Goal: Complete application form

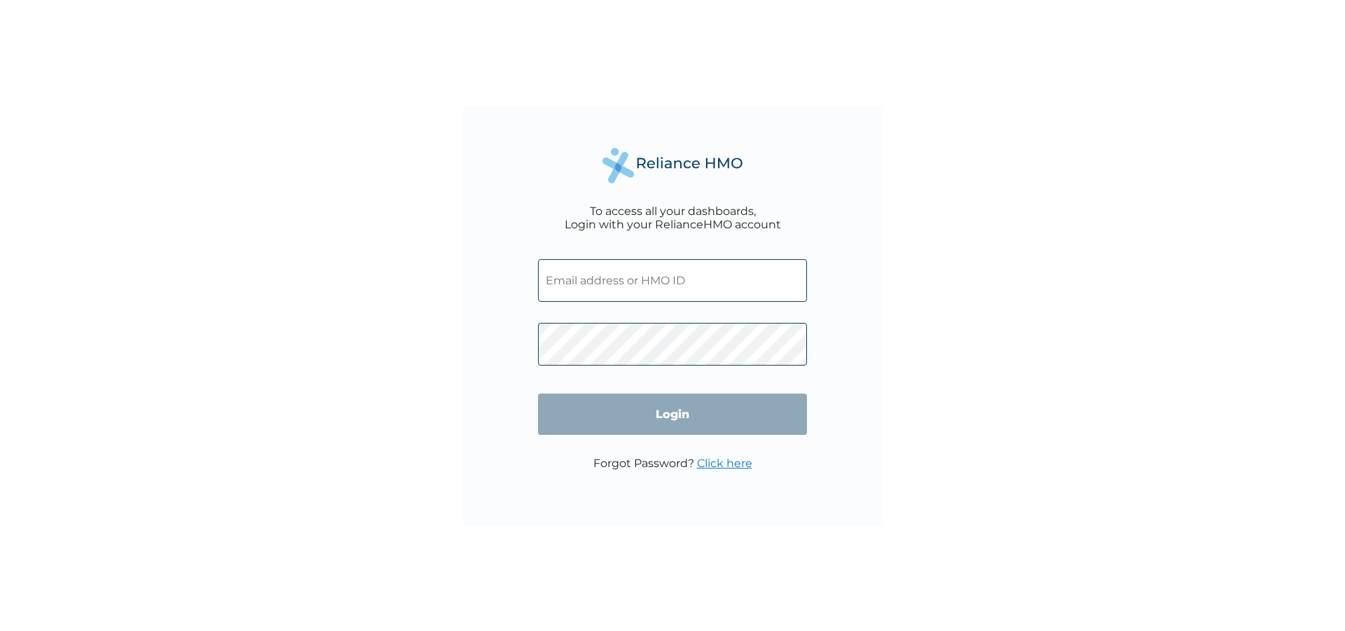
click at [617, 277] on input "text" at bounding box center [672, 280] width 269 height 43
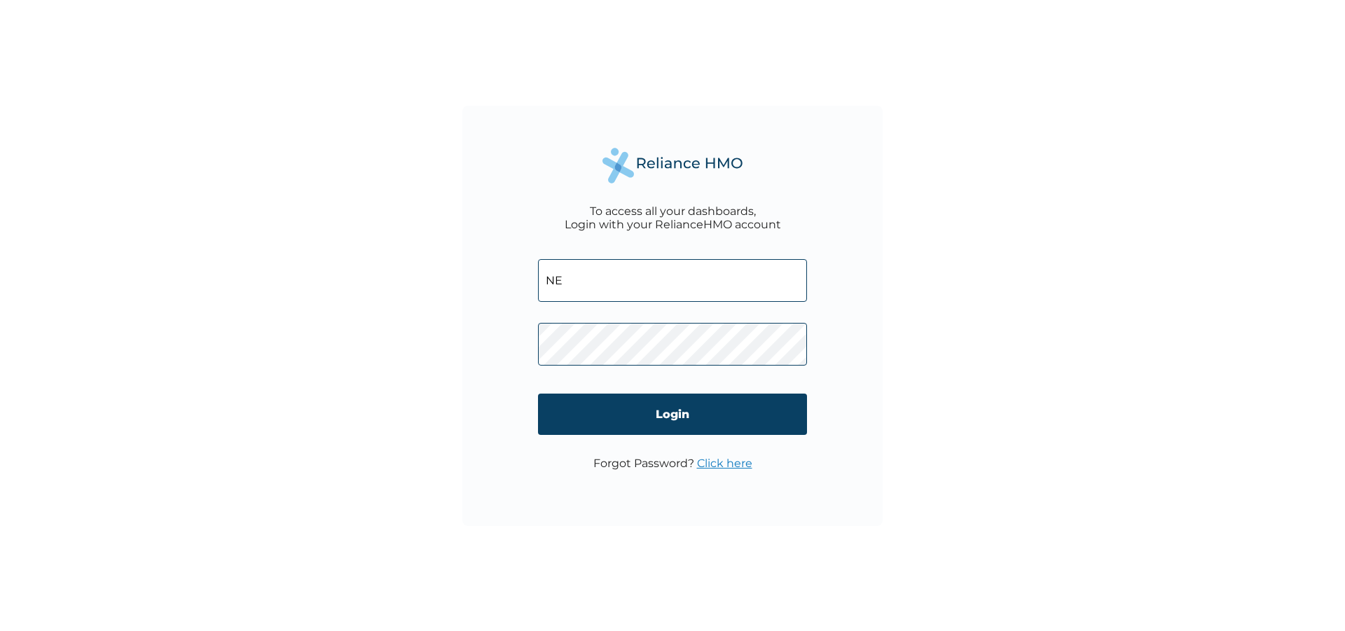
type input "N"
type input "mercyben4life@yahoo.com"
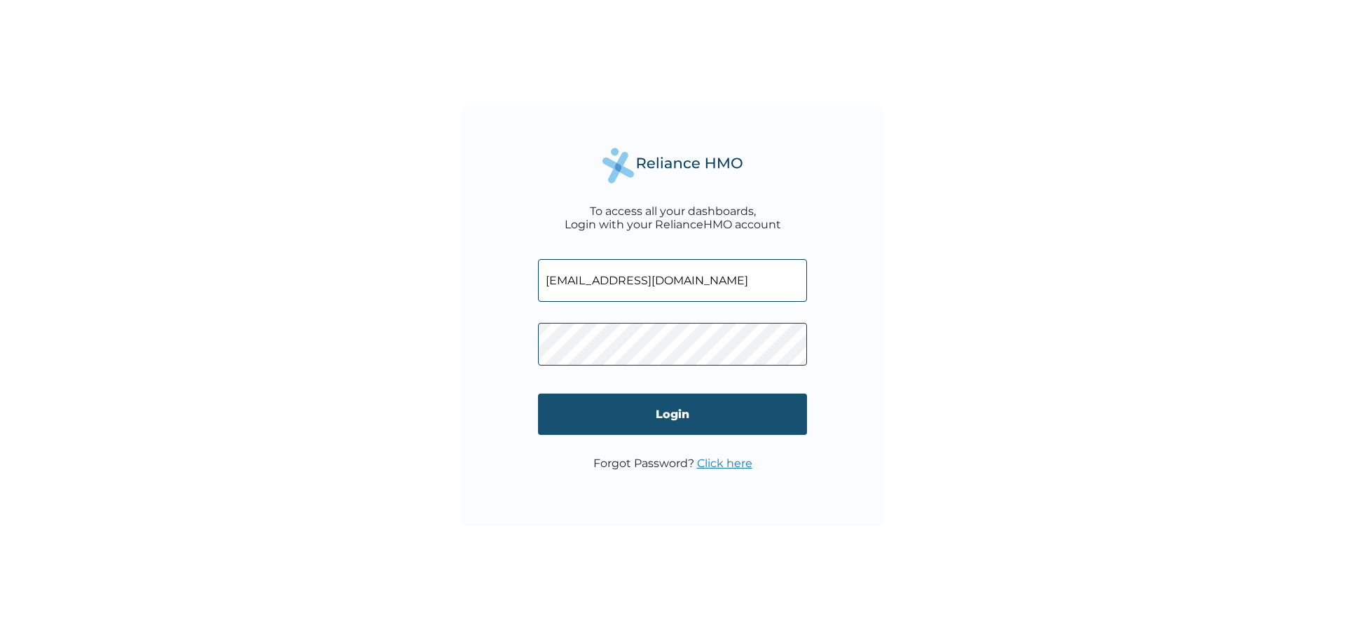
click at [643, 404] on input "Login" at bounding box center [672, 414] width 269 height 41
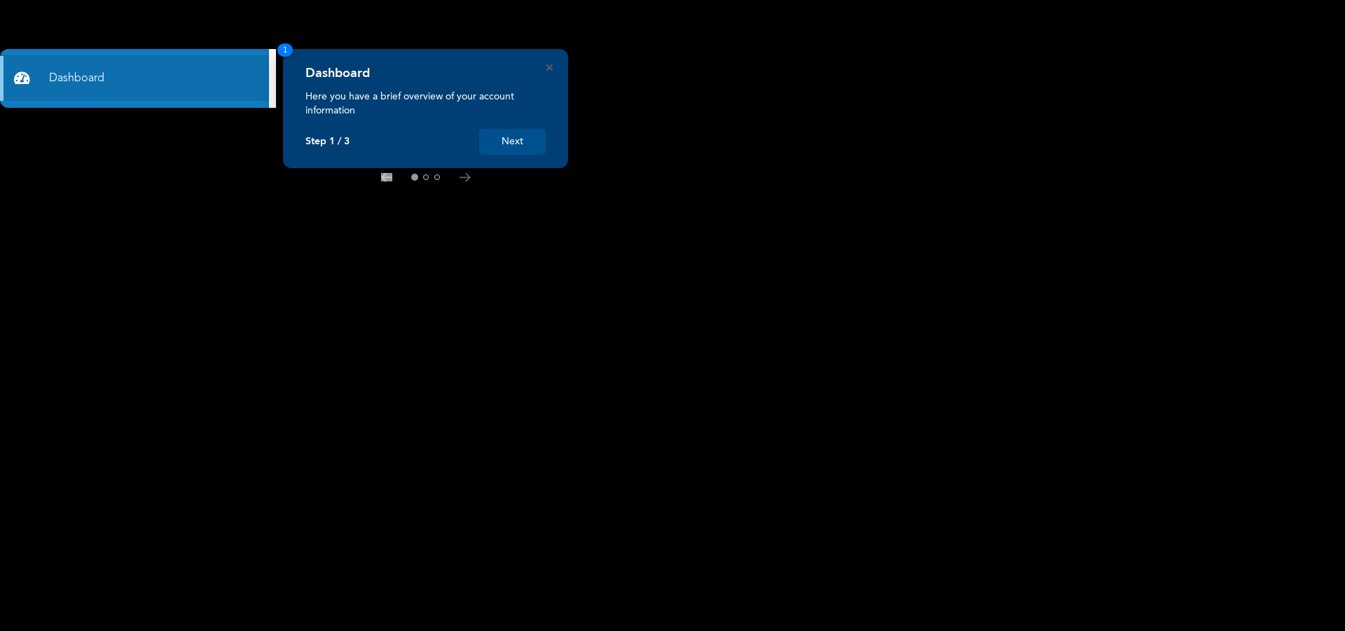
click at [516, 144] on button "Next" at bounding box center [512, 142] width 67 height 26
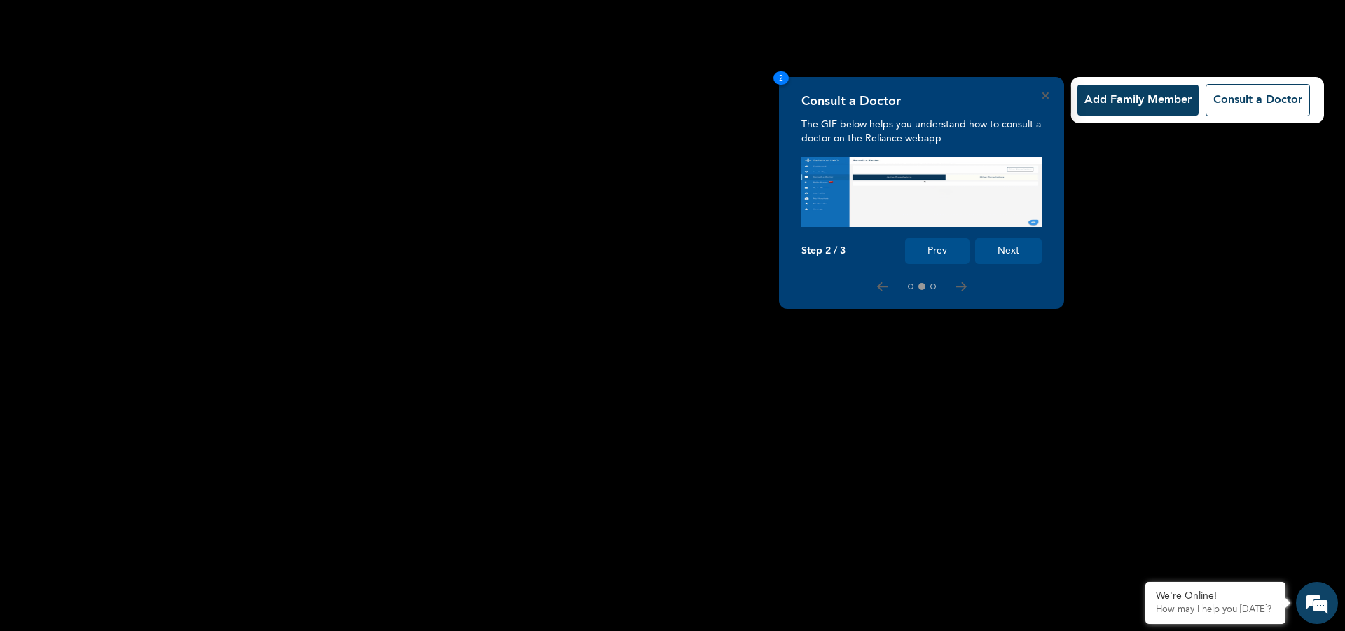
click at [1014, 250] on button "Next" at bounding box center [1008, 251] width 67 height 26
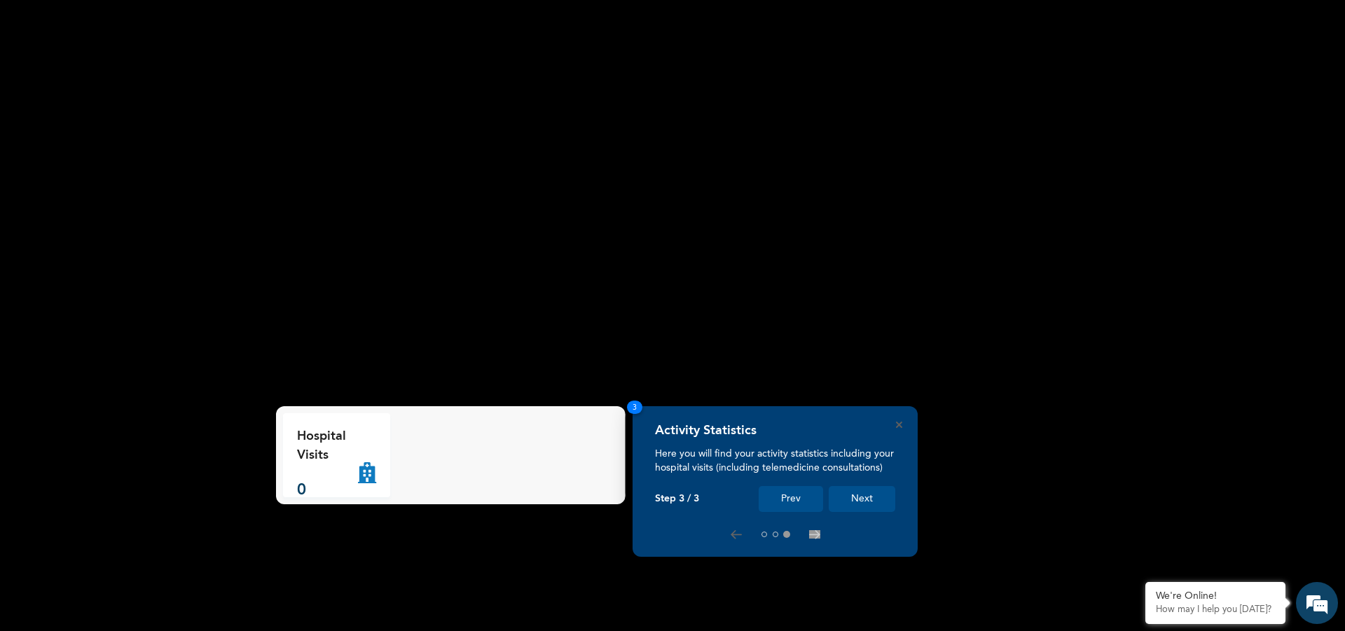
click at [863, 498] on button "Next" at bounding box center [862, 499] width 67 height 26
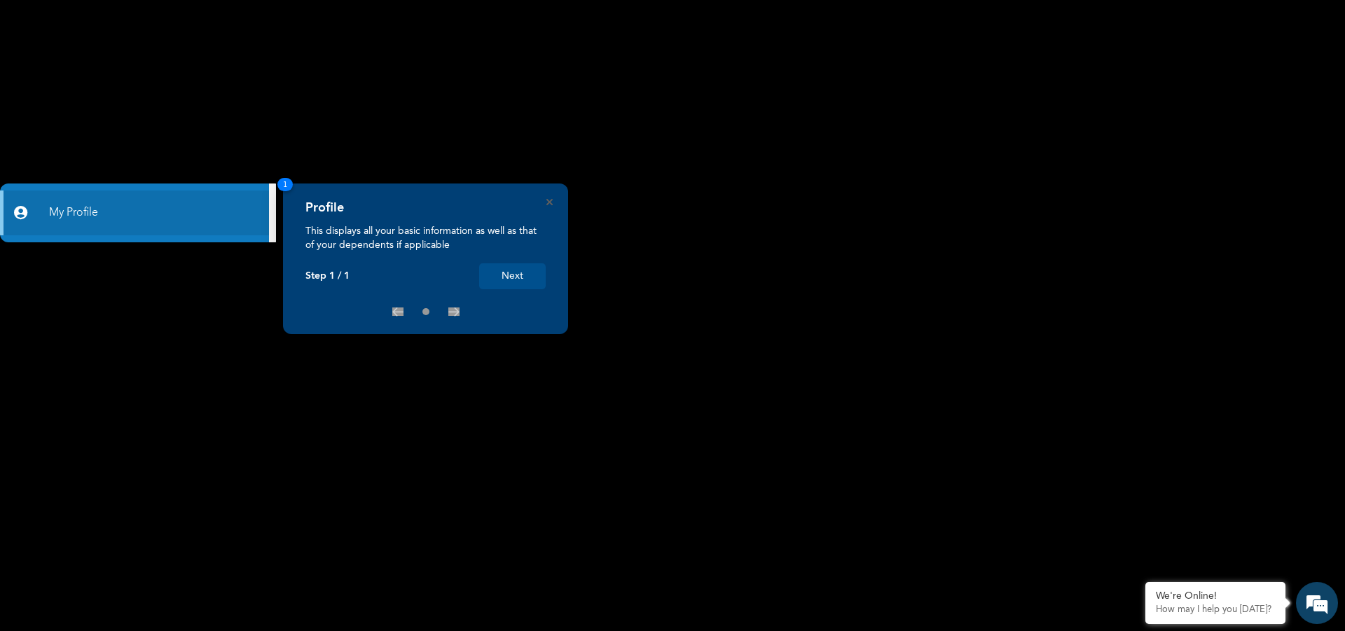
click at [505, 275] on button "Next" at bounding box center [512, 276] width 67 height 26
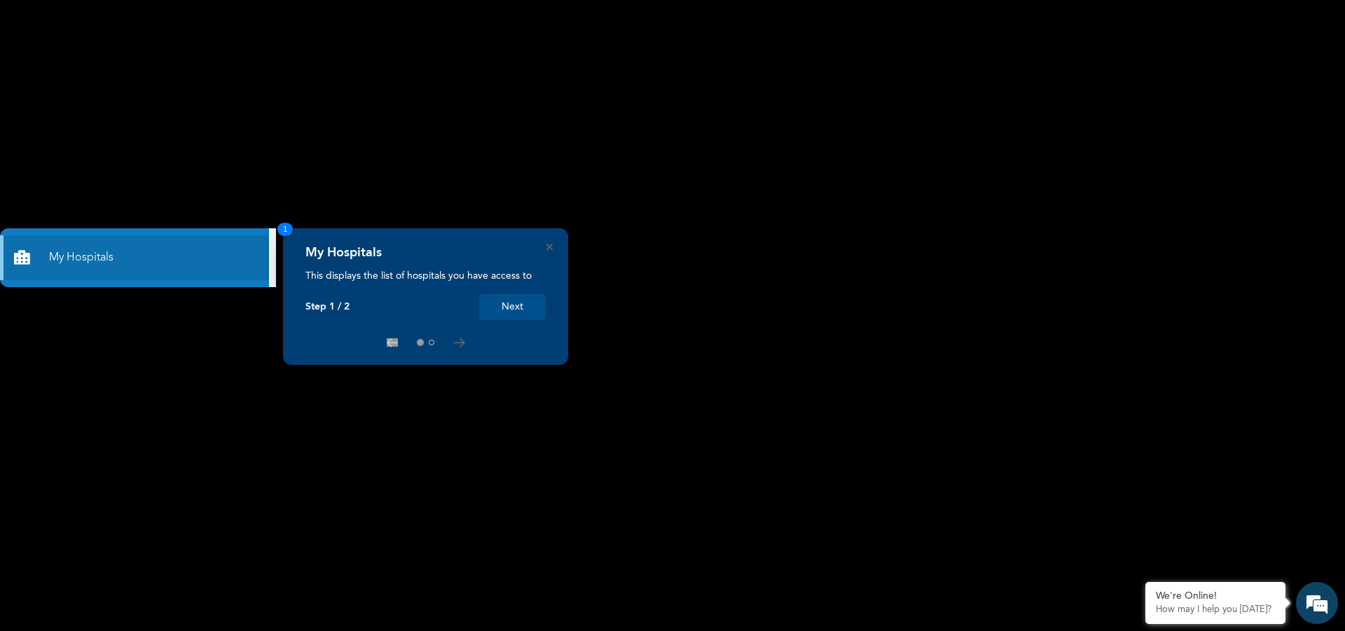
click at [506, 308] on button "Next" at bounding box center [512, 307] width 67 height 26
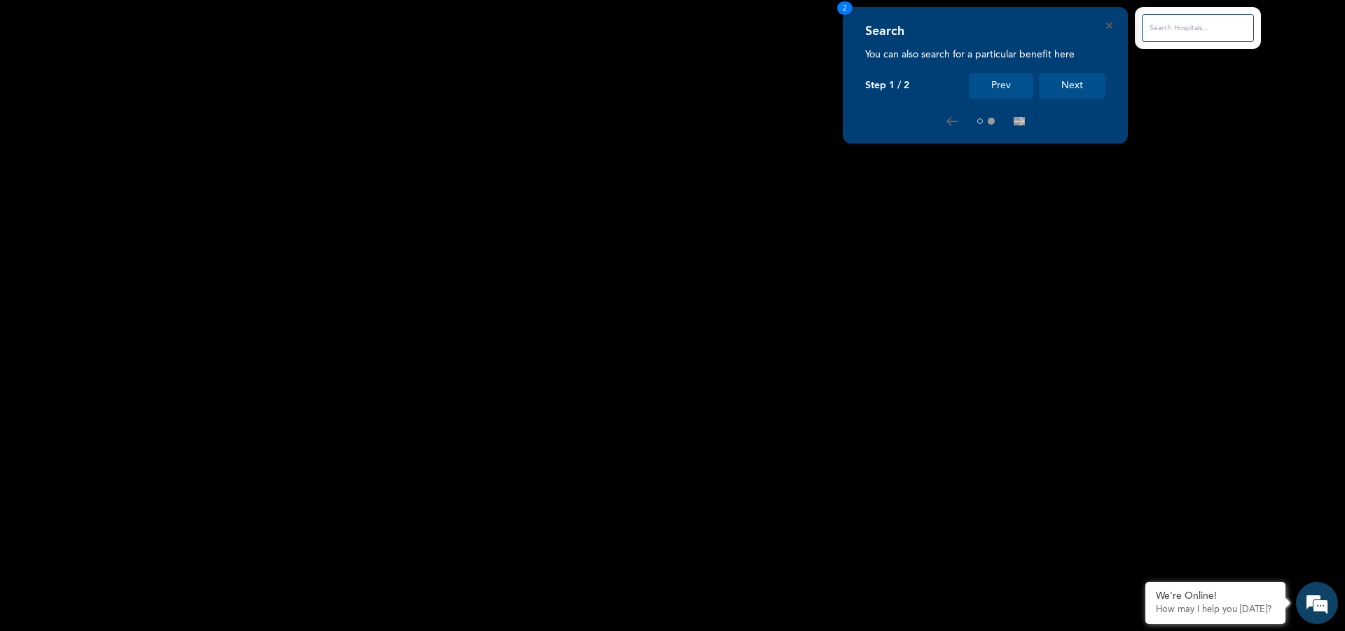
click at [1070, 91] on button "Next" at bounding box center [1072, 86] width 67 height 26
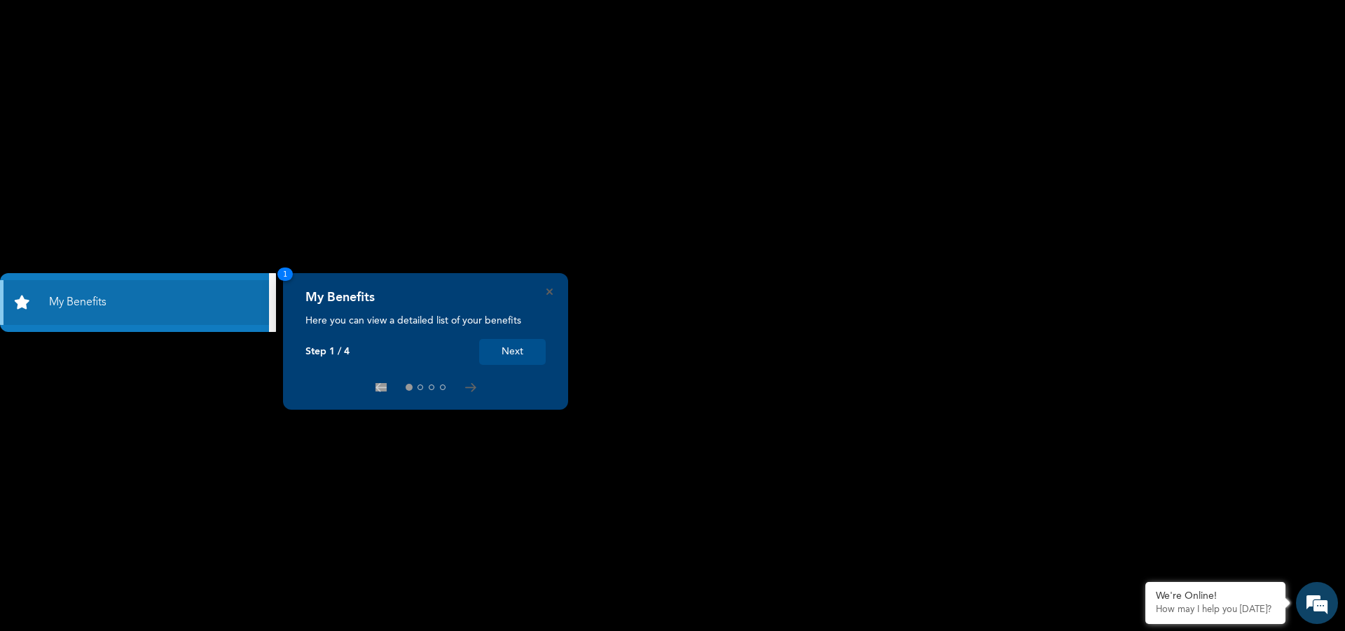
click at [513, 353] on button "Next" at bounding box center [512, 352] width 67 height 26
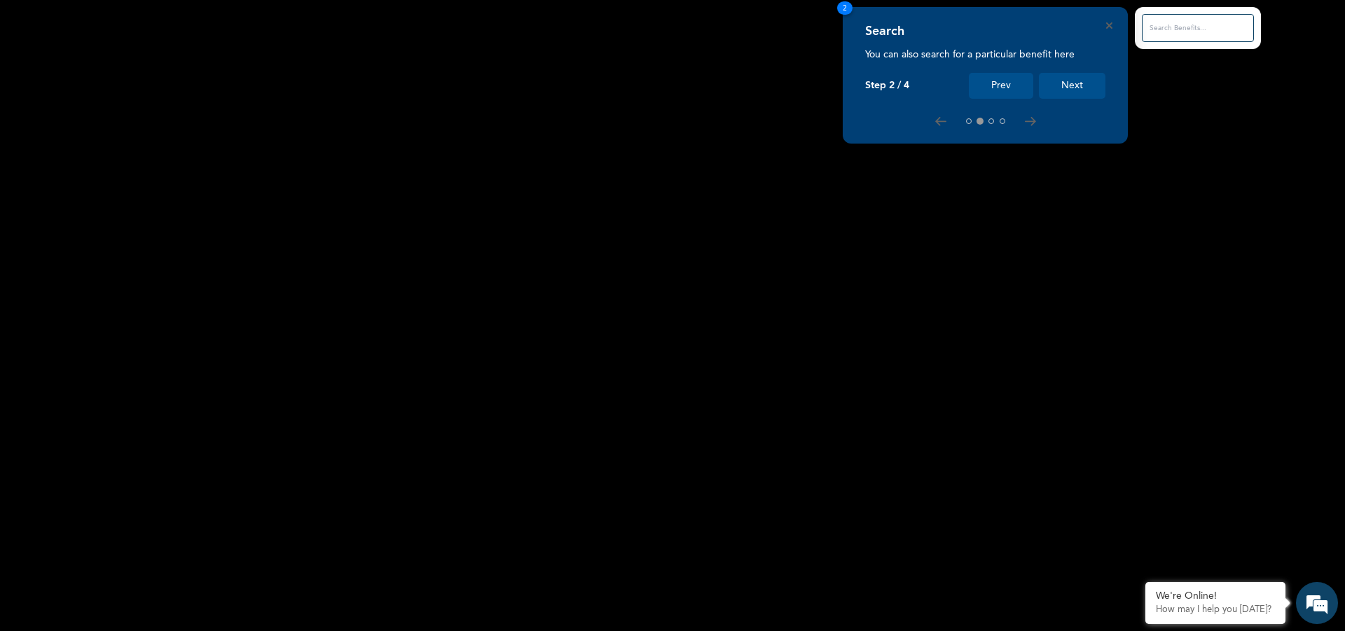
click at [1079, 84] on button "Next" at bounding box center [1072, 86] width 67 height 26
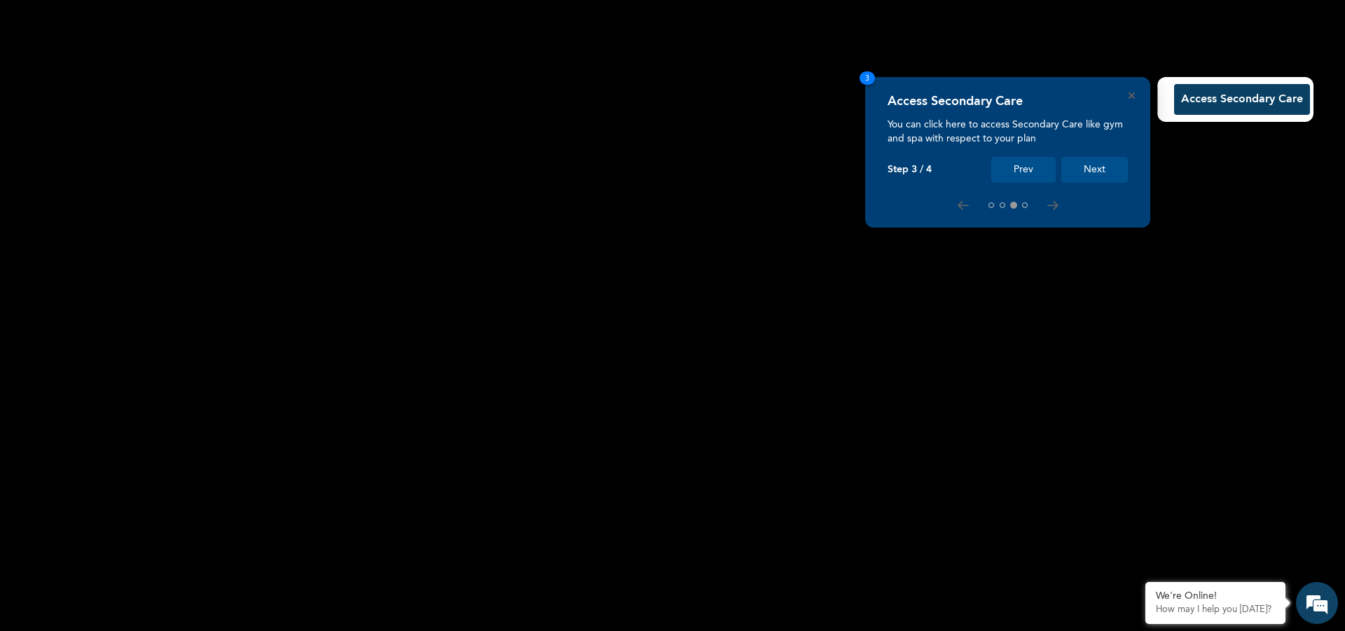
click at [1098, 167] on button "Next" at bounding box center [1094, 170] width 67 height 26
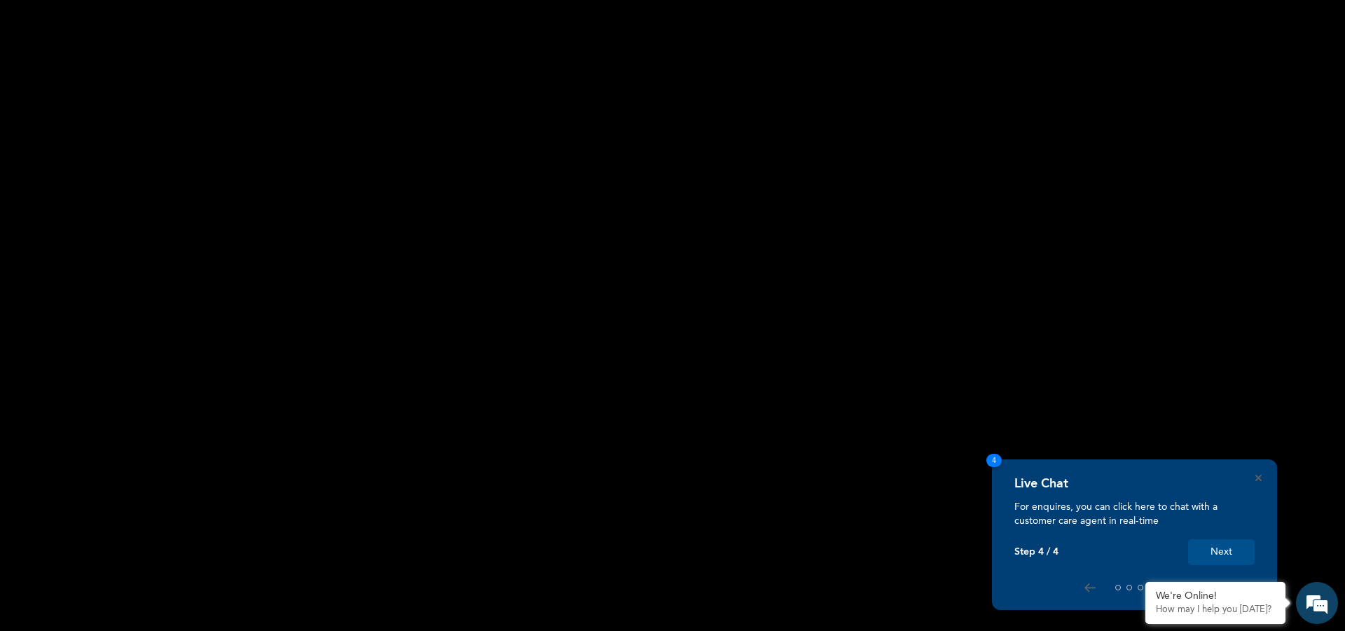
click at [1215, 551] on button "Next" at bounding box center [1221, 552] width 67 height 26
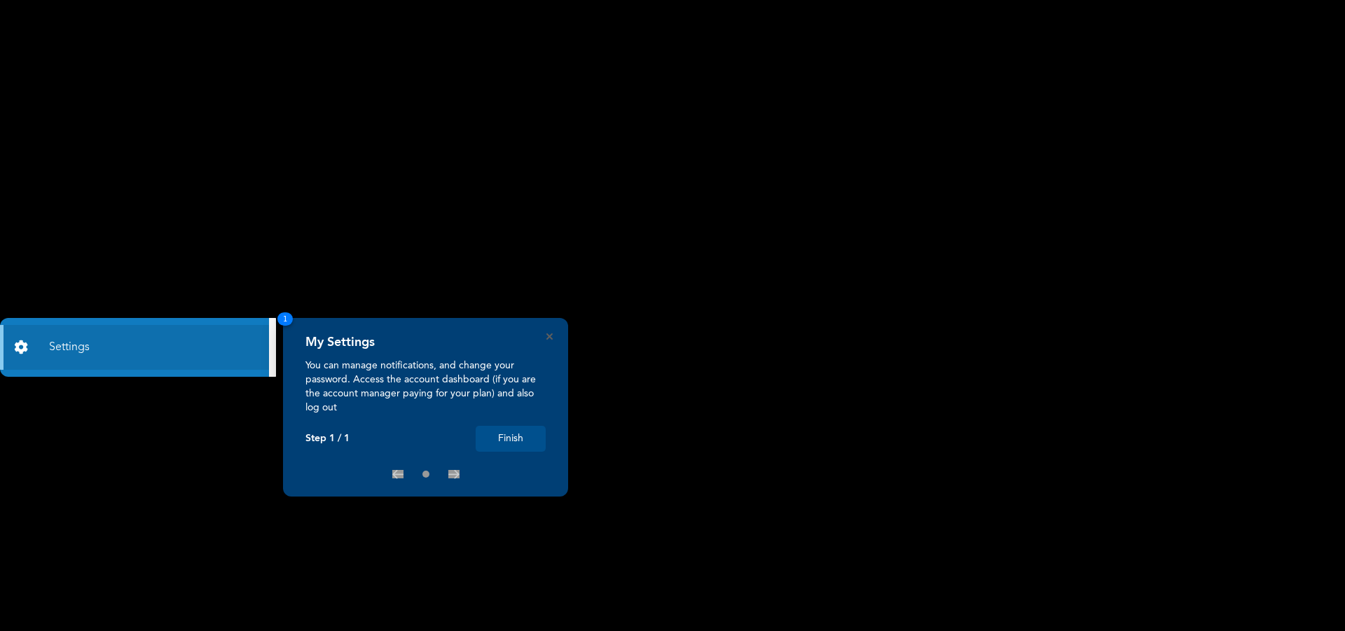
click at [510, 435] on button "Finish" at bounding box center [511, 439] width 70 height 26
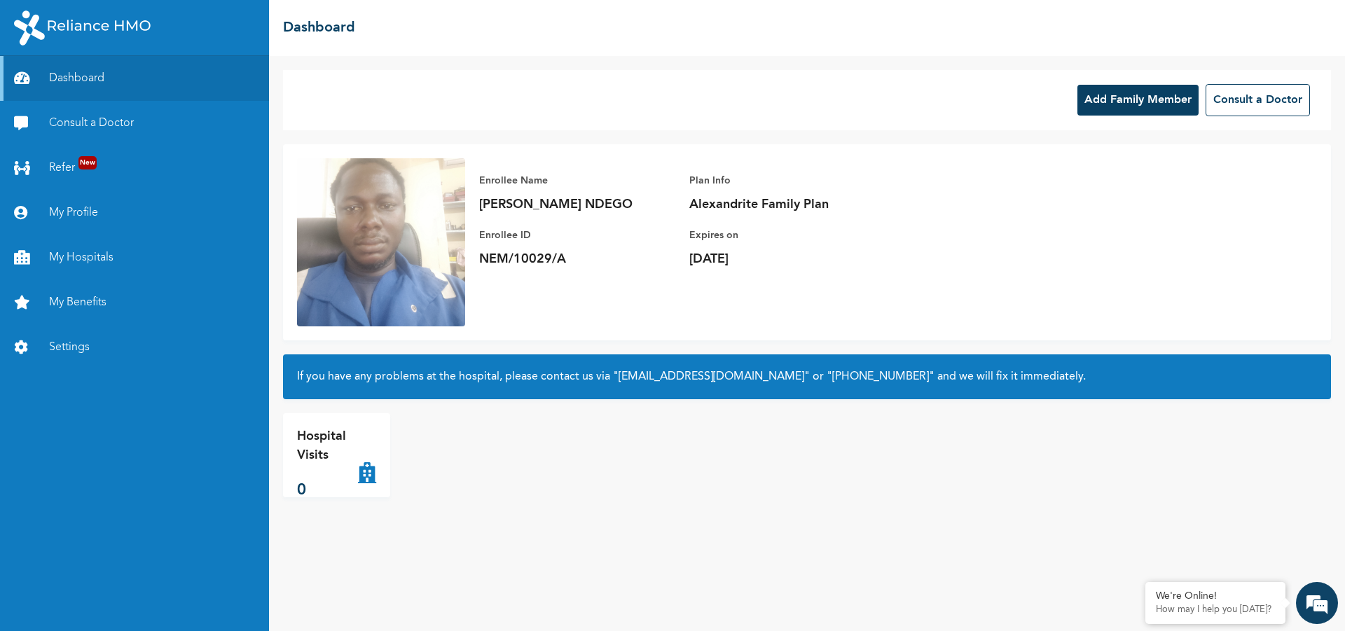
click at [1119, 102] on button "Add Family Member" at bounding box center [1137, 100] width 121 height 31
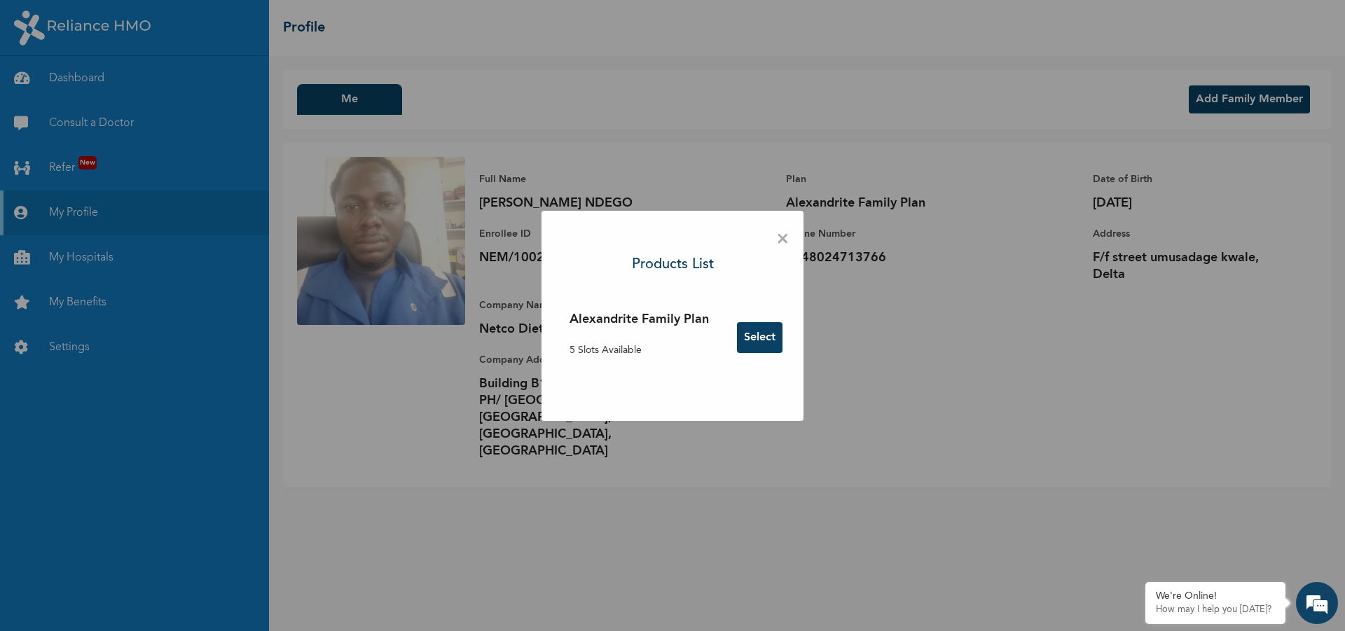
click at [751, 336] on button "Select" at bounding box center [760, 337] width 46 height 31
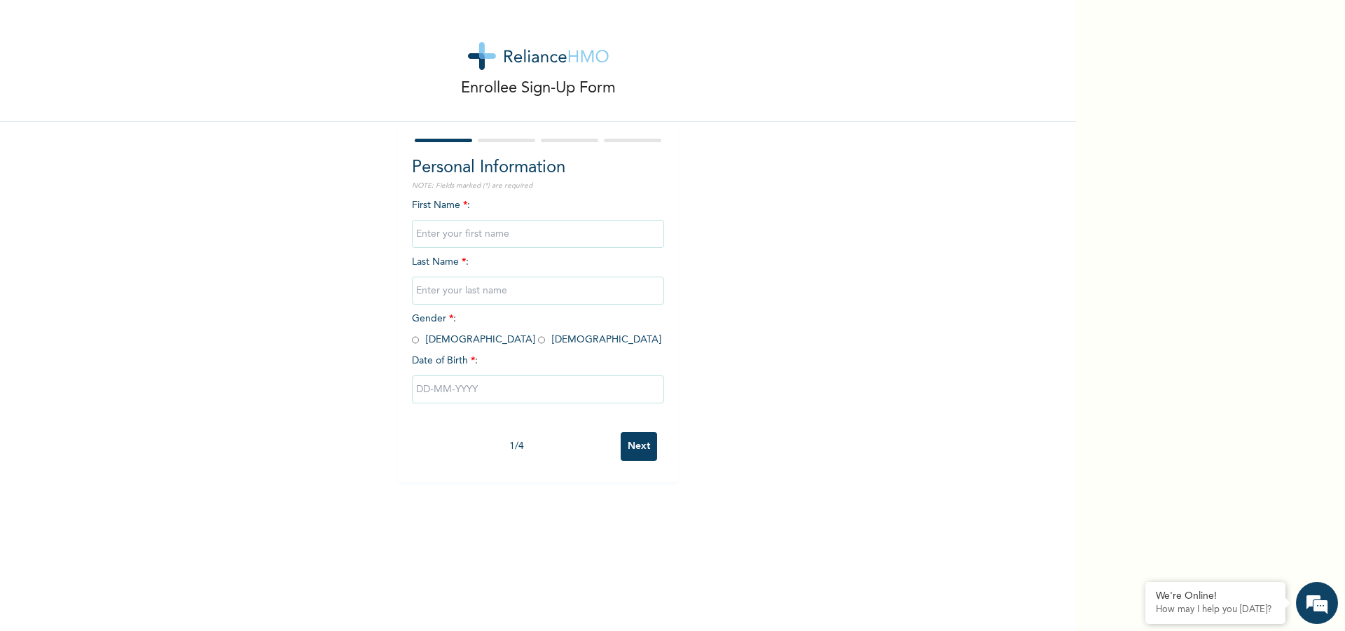
click at [488, 232] on input "text" at bounding box center [538, 234] width 252 height 28
click at [462, 233] on input "BEN CHIJIUOKE" at bounding box center [538, 234] width 252 height 28
type input "BEN CHIJIOKE"
click at [462, 291] on input "text" at bounding box center [538, 291] width 252 height 28
type input "NDEGO"
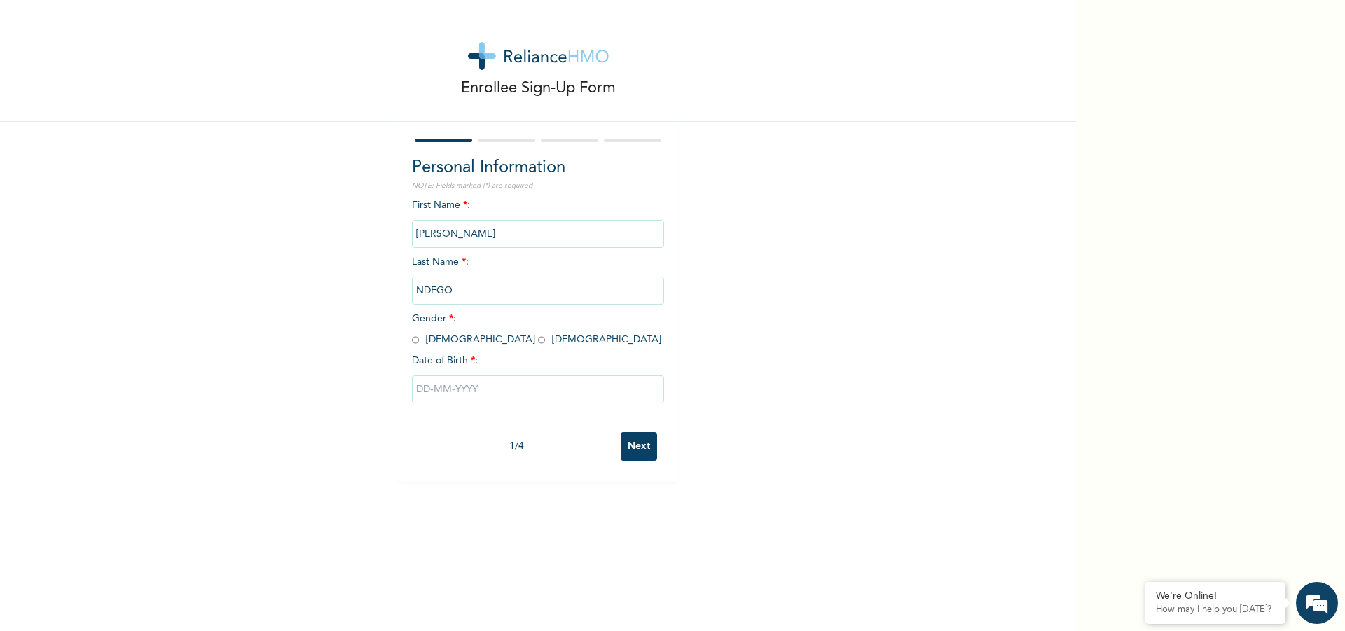
click at [412, 340] on input "radio" at bounding box center [415, 339] width 7 height 13
radio input "true"
click at [443, 383] on input "text" at bounding box center [538, 389] width 252 height 28
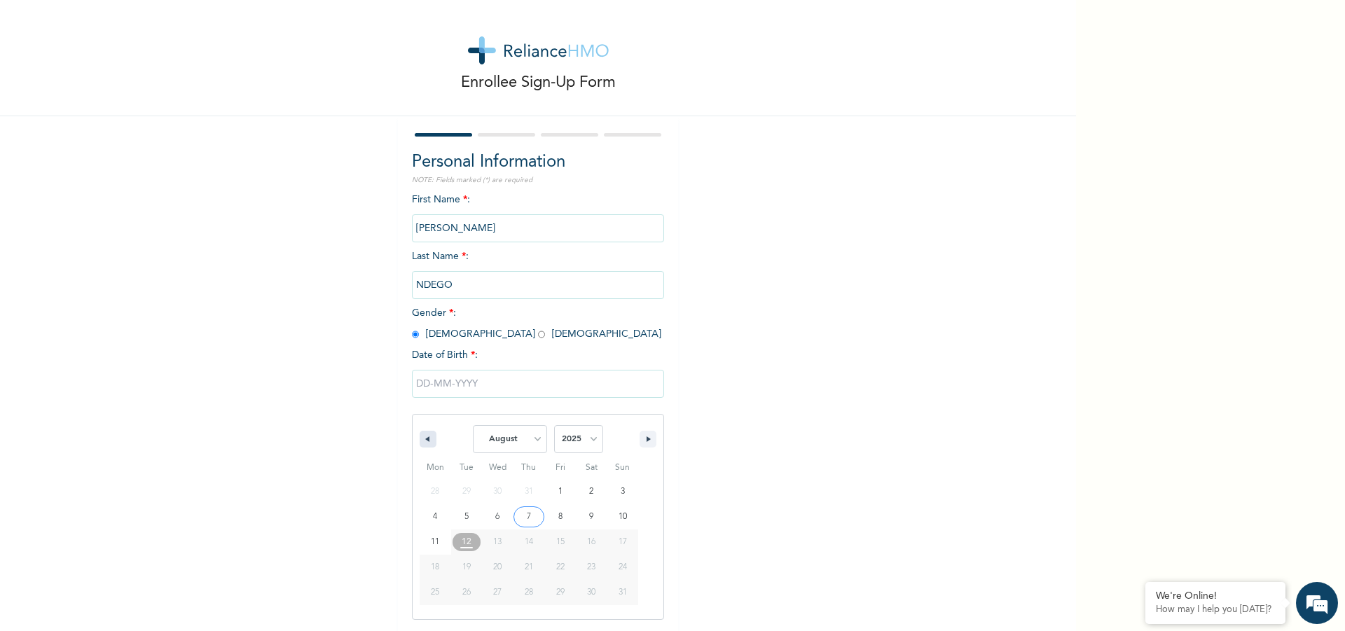
click at [422, 441] on icon "button" at bounding box center [425, 439] width 7 height 6
select select "5"
type input "06/01/2025"
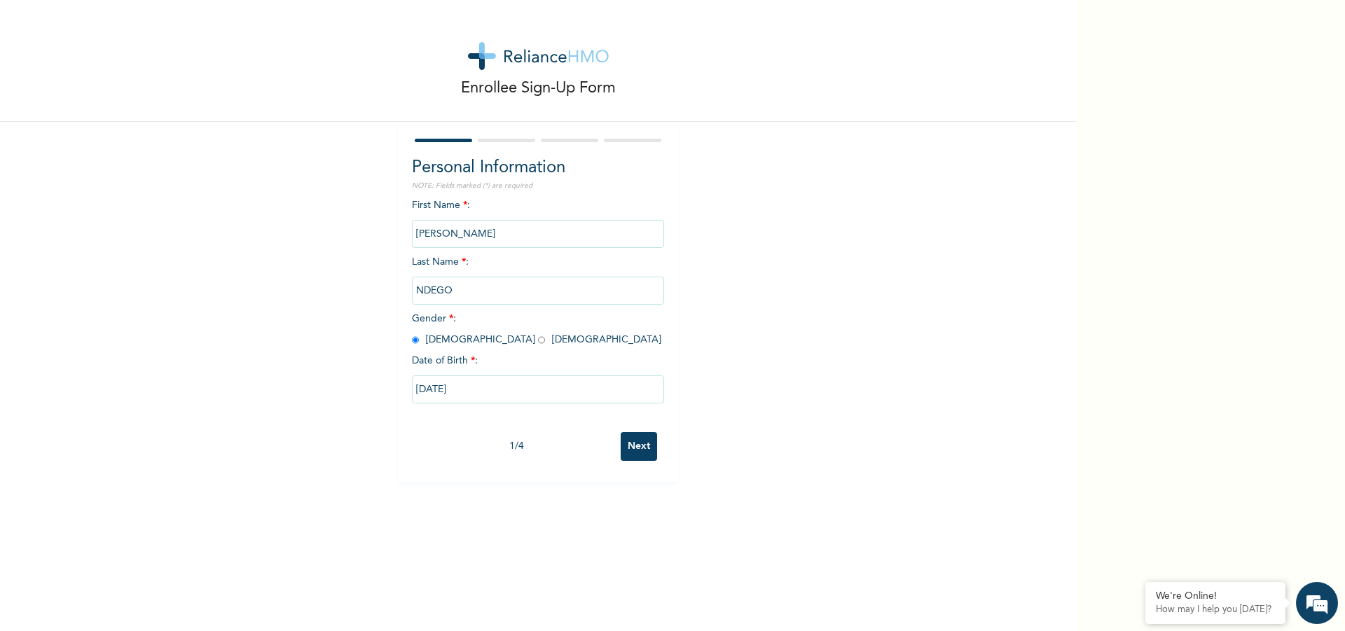
click at [478, 392] on input "06/01/2025" at bounding box center [538, 389] width 252 height 28
select select "5"
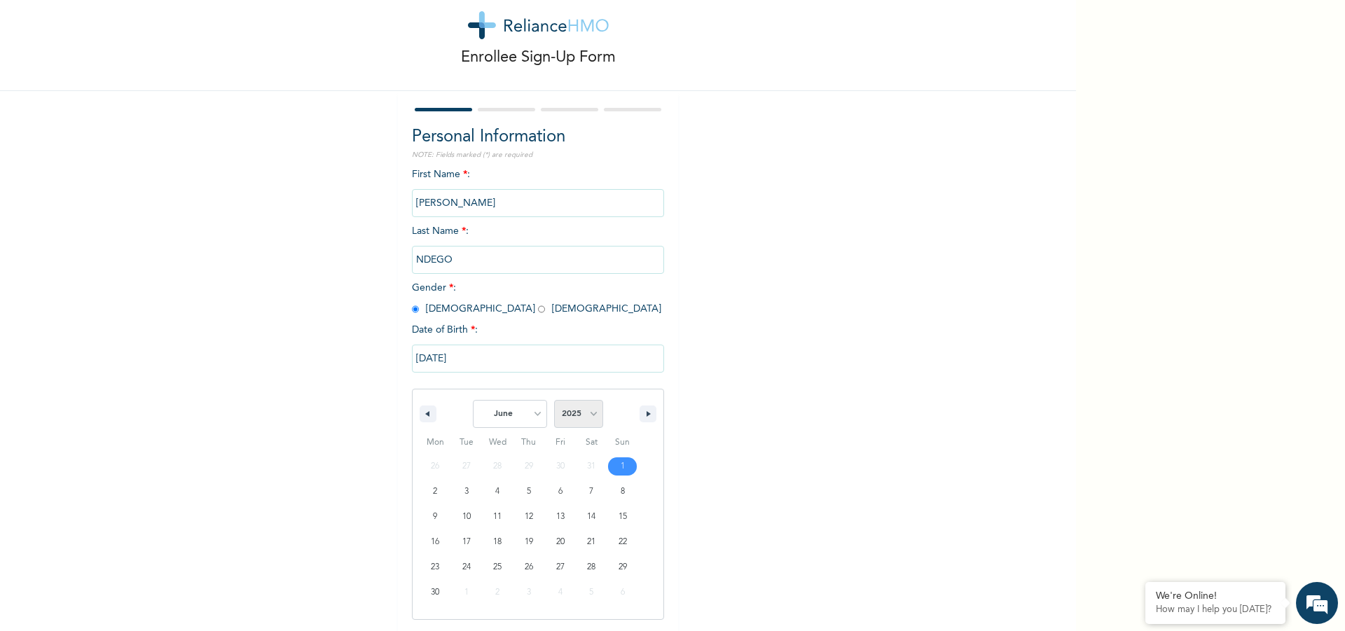
drag, startPoint x: 583, startPoint y: 413, endPoint x: 588, endPoint y: 419, distance: 7.4
click at [583, 413] on select "2025 2024 2023 2022 2021 2020 2019 2018 2017 2016 2015 2014 2013 2012 2011 2010…" at bounding box center [578, 414] width 49 height 28
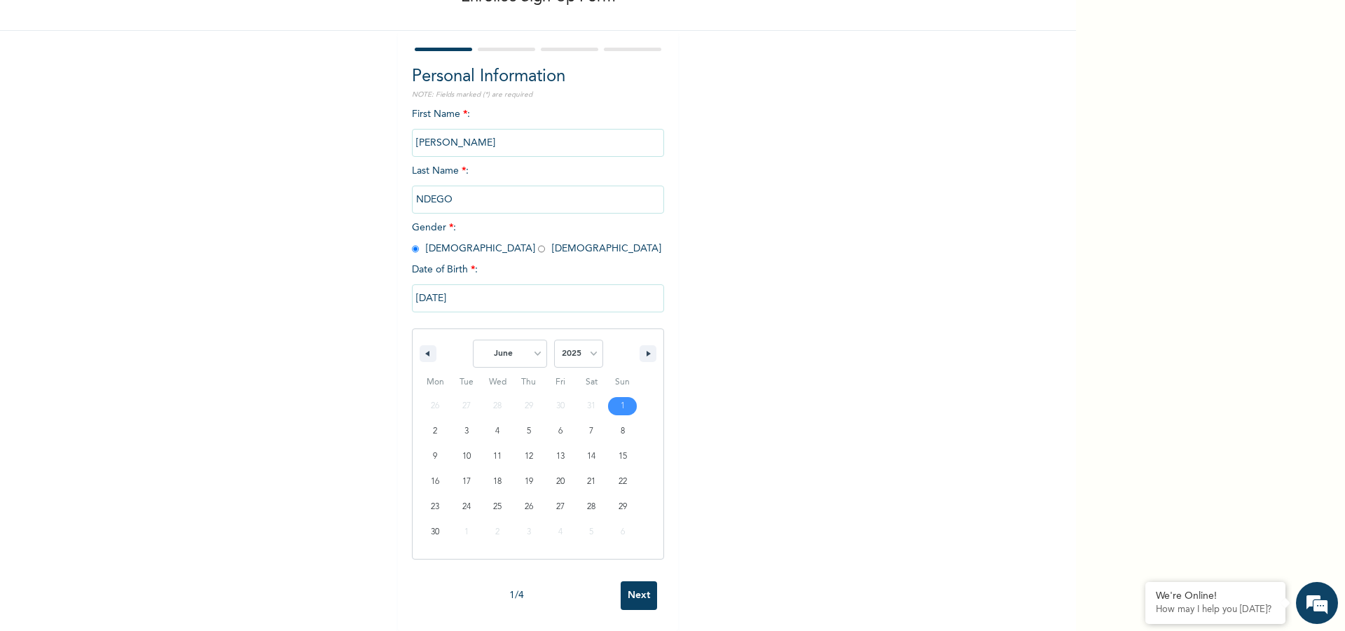
scroll to position [102, 0]
click at [585, 345] on select "2025 2024 2023 2022 2021 2020 2019 2018 2017 2016 2015 2014 2013 2012 2011 2010…" at bounding box center [578, 354] width 49 height 28
select select "1984"
click at [554, 354] on select "2025 2024 2023 2022 2021 2020 2019 2018 2017 2016 2015 2014 2013 2012 2011 2010…" at bounding box center [578, 354] width 49 height 28
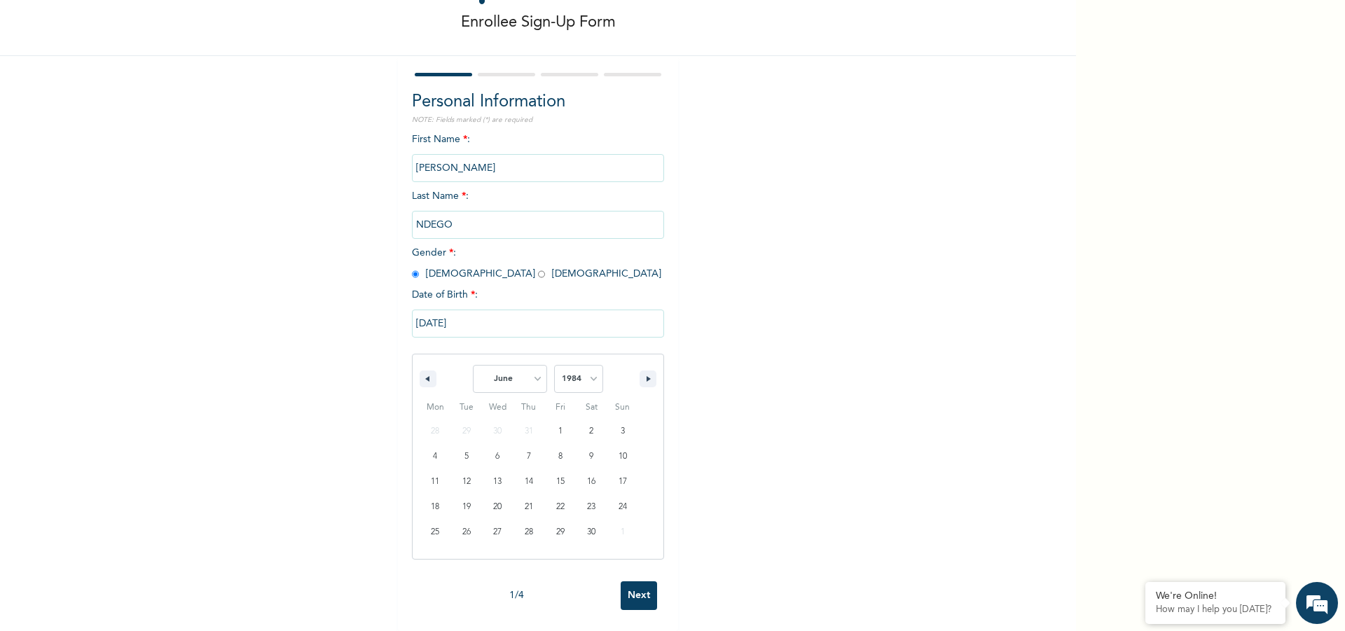
scroll to position [77, 0]
type input "06/01/1984"
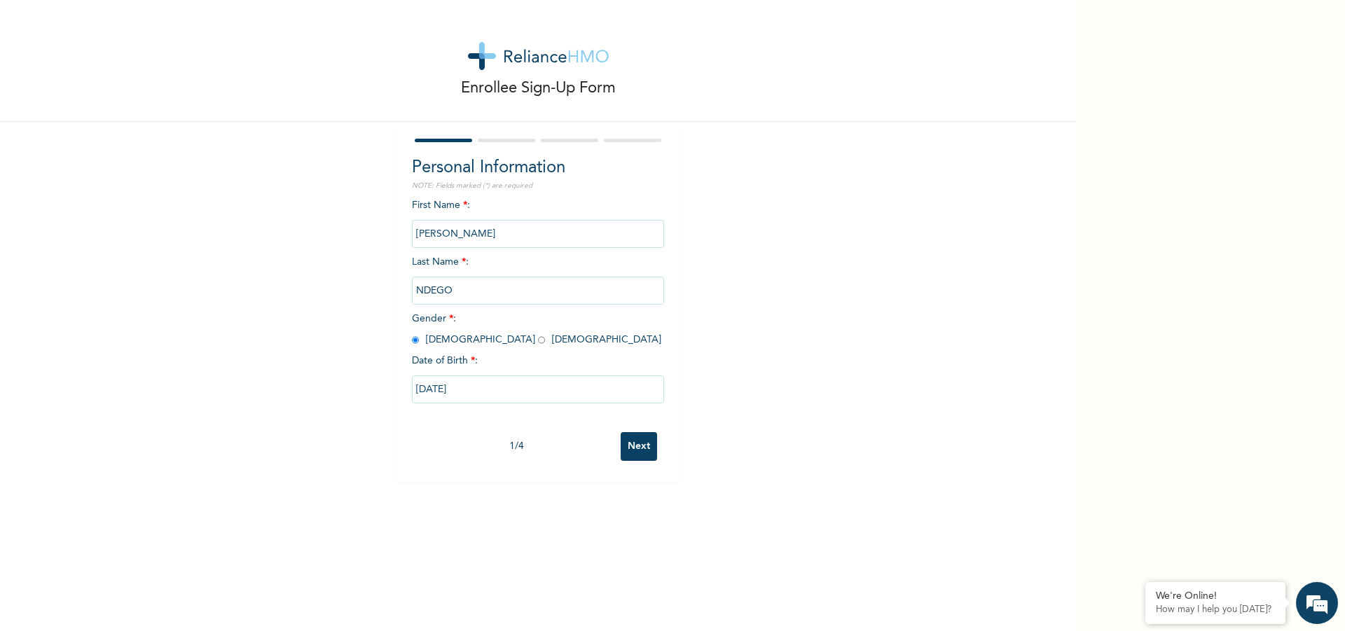
click at [630, 451] on input "Next" at bounding box center [639, 446] width 36 height 29
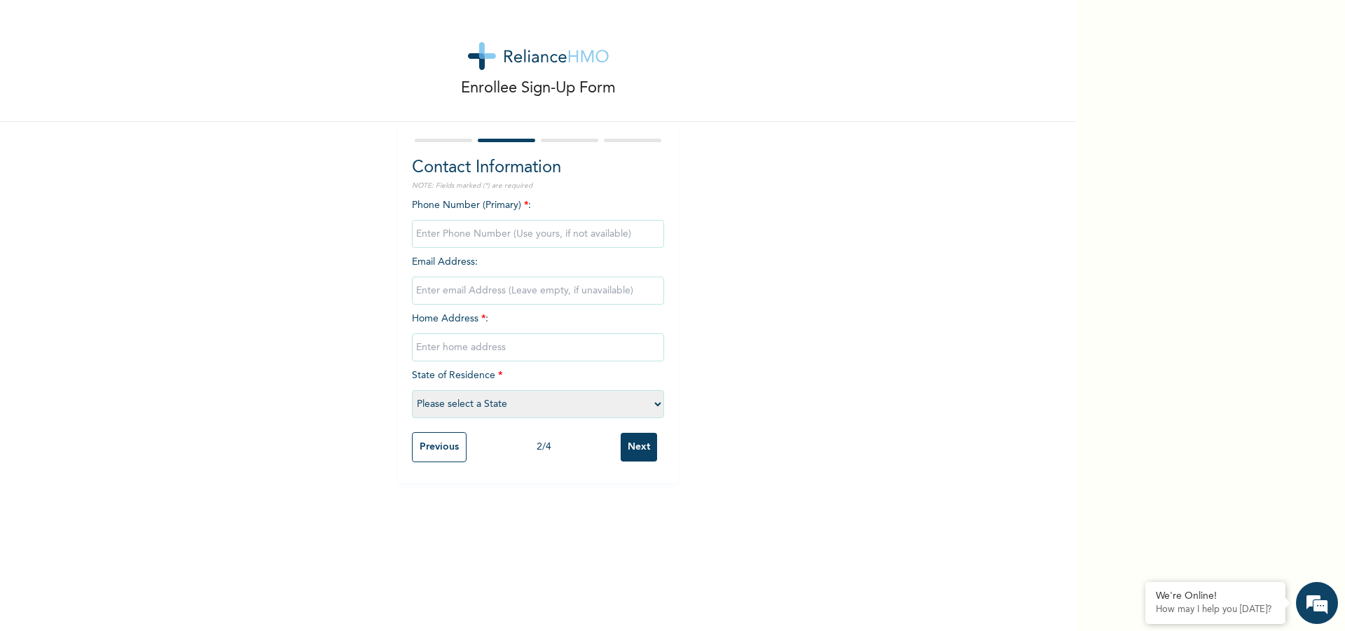
click at [651, 404] on select "Please select a State Abia Abuja (FCT) Adamawa Akwa Ibom Anambra Bauchi Bayelsa…" at bounding box center [538, 404] width 252 height 28
select select "10"
click at [412, 390] on select "Please select a State Abia Abuja (FCT) Adamawa Akwa Ibom Anambra Bauchi Bayelsa…" at bounding box center [538, 404] width 252 height 28
click at [512, 348] on input "text" at bounding box center [538, 347] width 252 height 28
type input "F\F STREET UMUSADAGE KWALE"
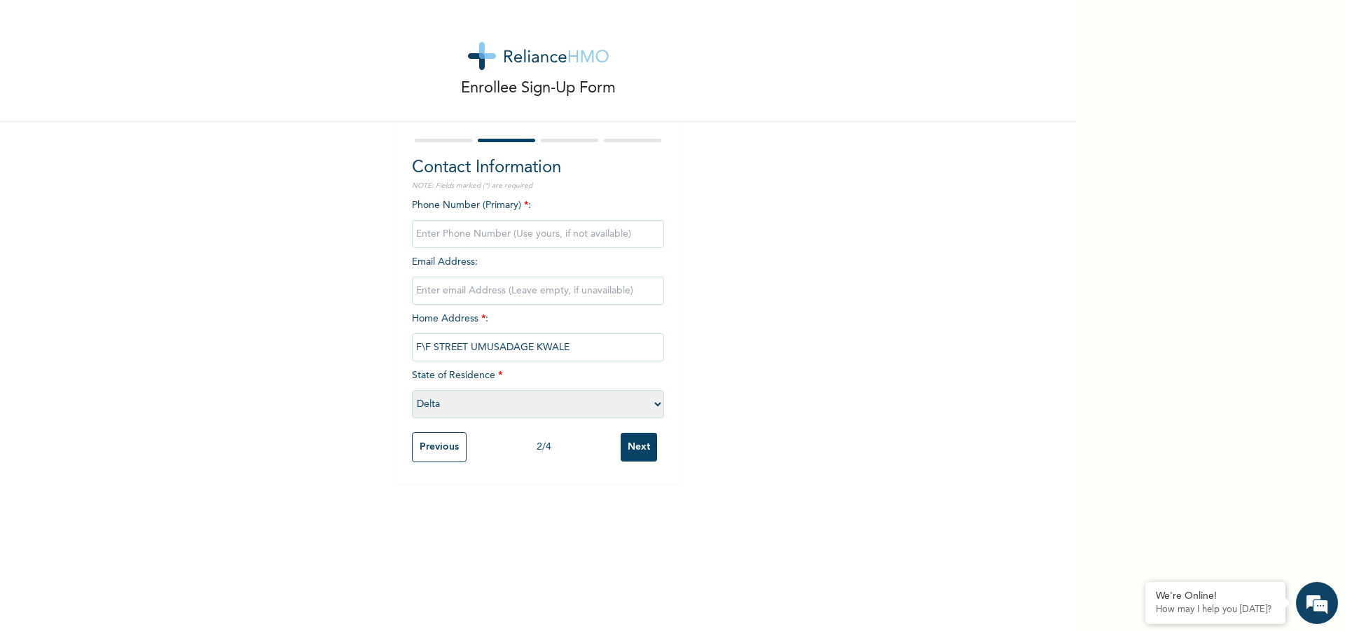
click at [445, 239] on input "phone" at bounding box center [538, 234] width 252 height 28
type input "08066554674"
click at [634, 455] on input "Next" at bounding box center [639, 447] width 36 height 29
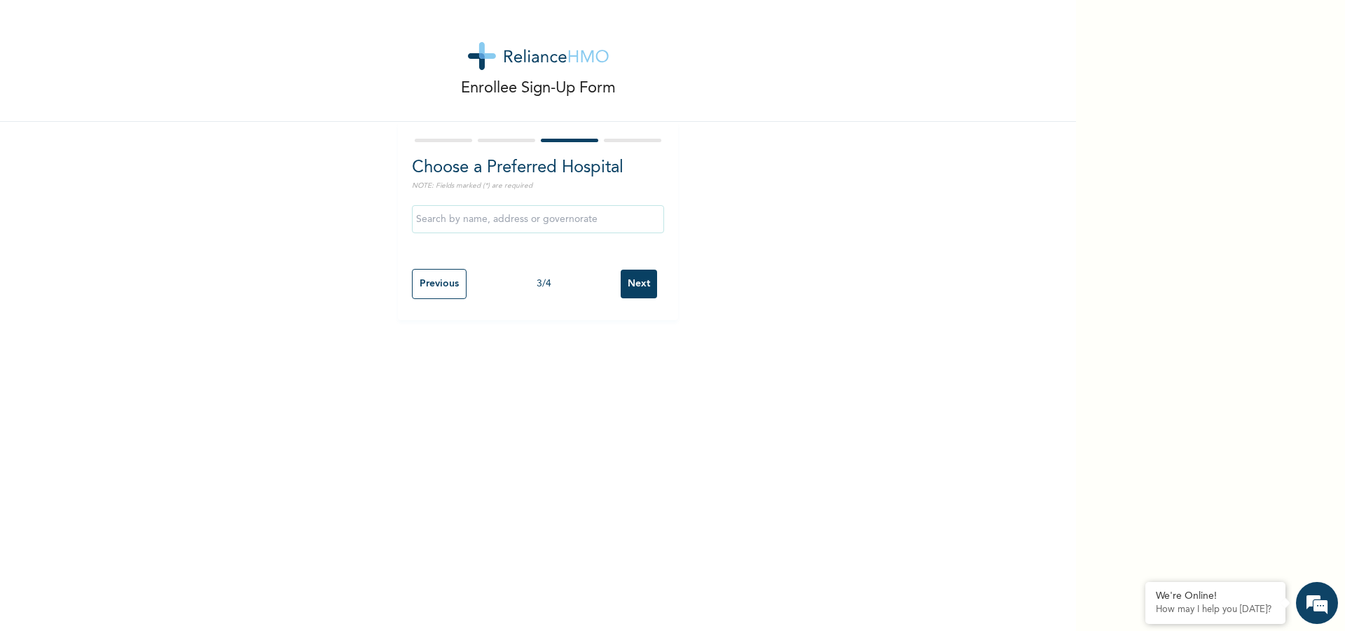
click at [474, 219] on input "text" at bounding box center [538, 219] width 252 height 28
type input "P wave Medicare"
click at [651, 286] on input "Next" at bounding box center [639, 284] width 36 height 29
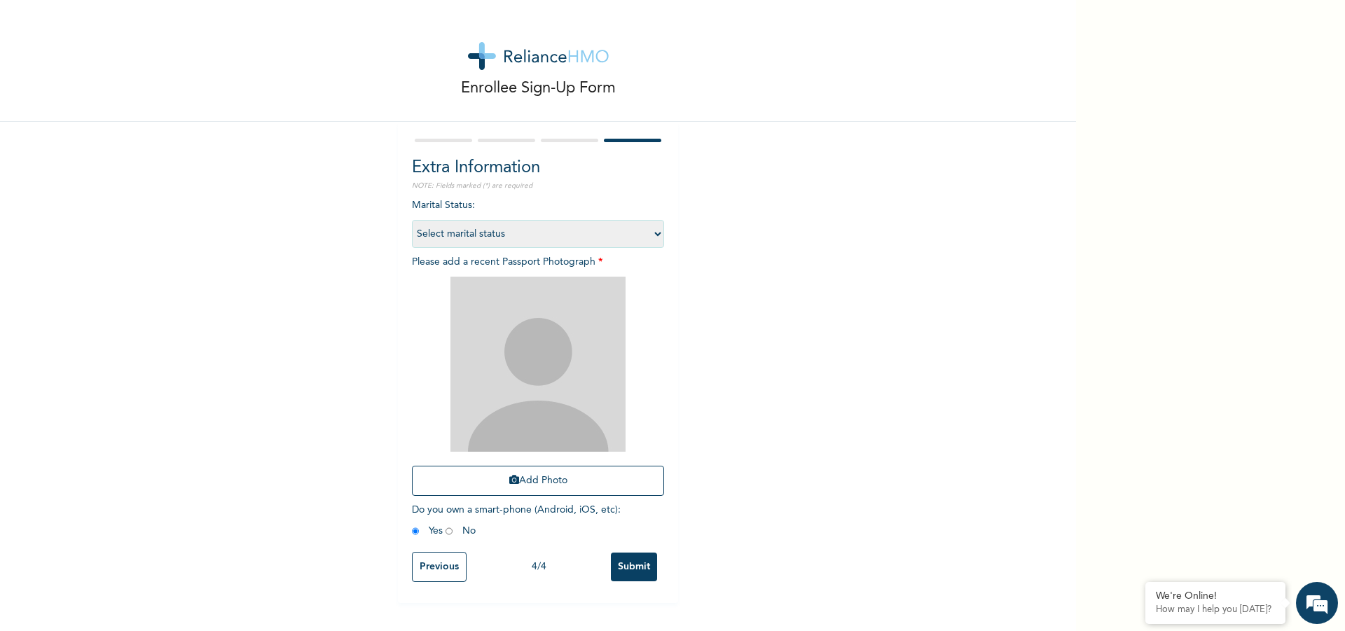
click at [651, 234] on select "Select marital status Single Married Divorced Widow/Widower" at bounding box center [538, 234] width 252 height 28
select select "2"
click at [412, 220] on select "Select marital status Single Married Divorced Widow/Widower" at bounding box center [538, 234] width 252 height 28
click at [513, 328] on img at bounding box center [537, 364] width 175 height 175
click at [535, 478] on button "Add Photo" at bounding box center [538, 481] width 252 height 30
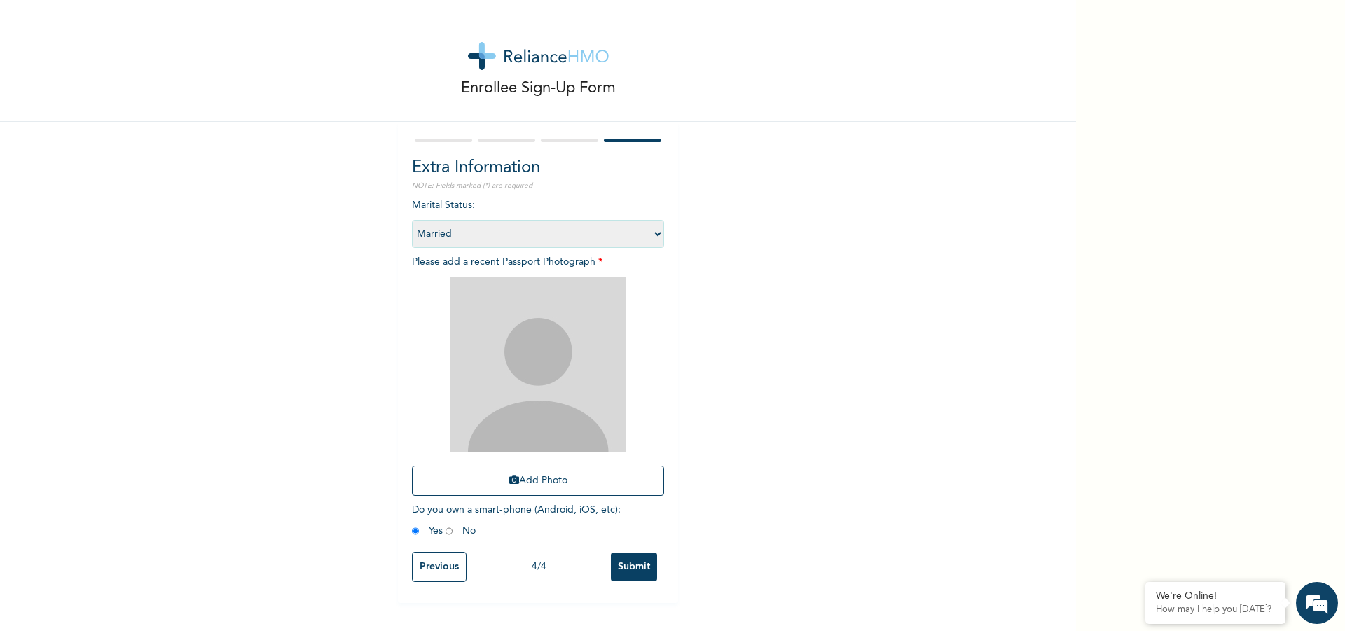
click at [634, 562] on input "Submit" at bounding box center [634, 567] width 46 height 29
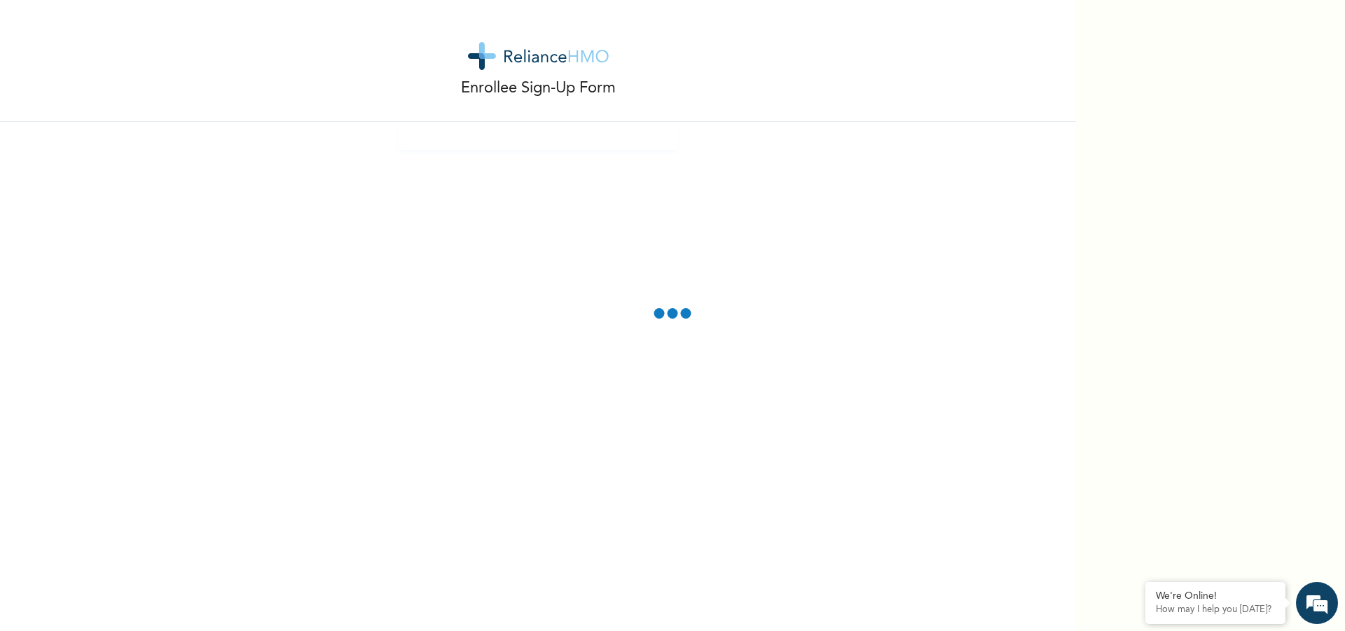
drag, startPoint x: 487, startPoint y: 152, endPoint x: 496, endPoint y: 187, distance: 36.2
click at [492, 177] on div "Enrollee Sign-Up Form" at bounding box center [538, 315] width 1076 height 631
click at [626, 154] on div "Enrollee Sign-Up Form" at bounding box center [538, 315] width 1076 height 631
drag, startPoint x: 647, startPoint y: 321, endPoint x: 492, endPoint y: 303, distance: 156.5
click at [488, 311] on div "Enrollee Sign-Up Form" at bounding box center [538, 315] width 1076 height 631
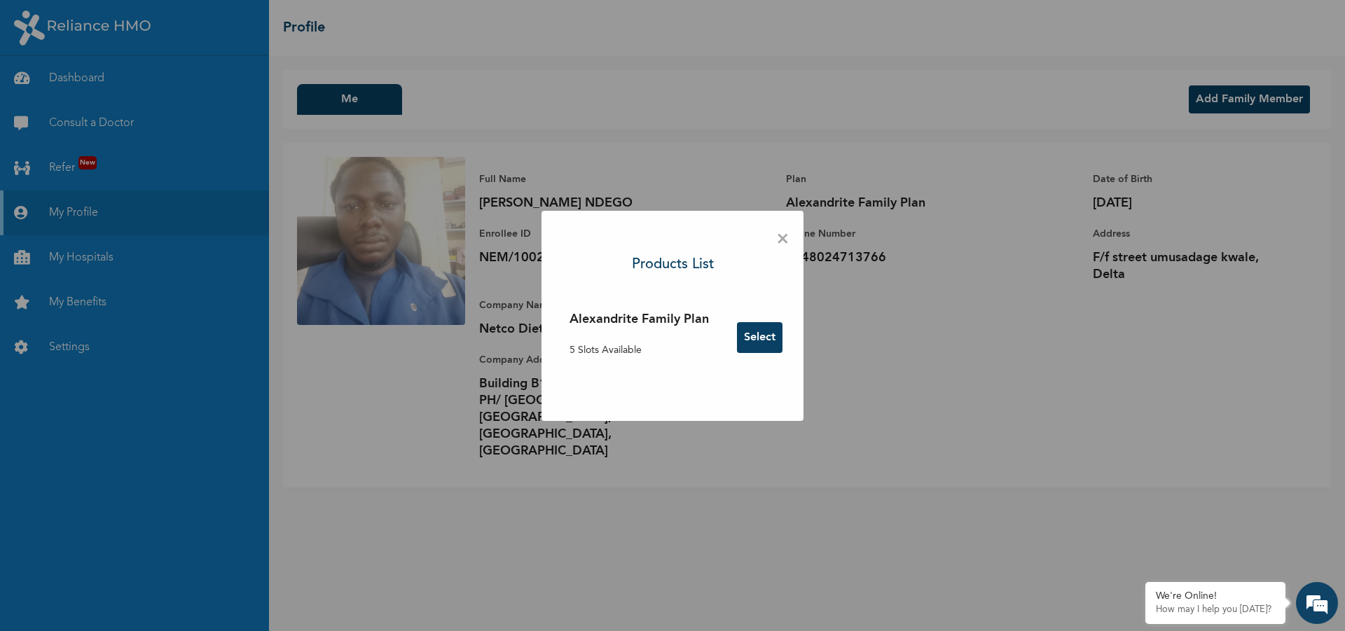
click at [787, 239] on span "×" at bounding box center [782, 239] width 13 height 29
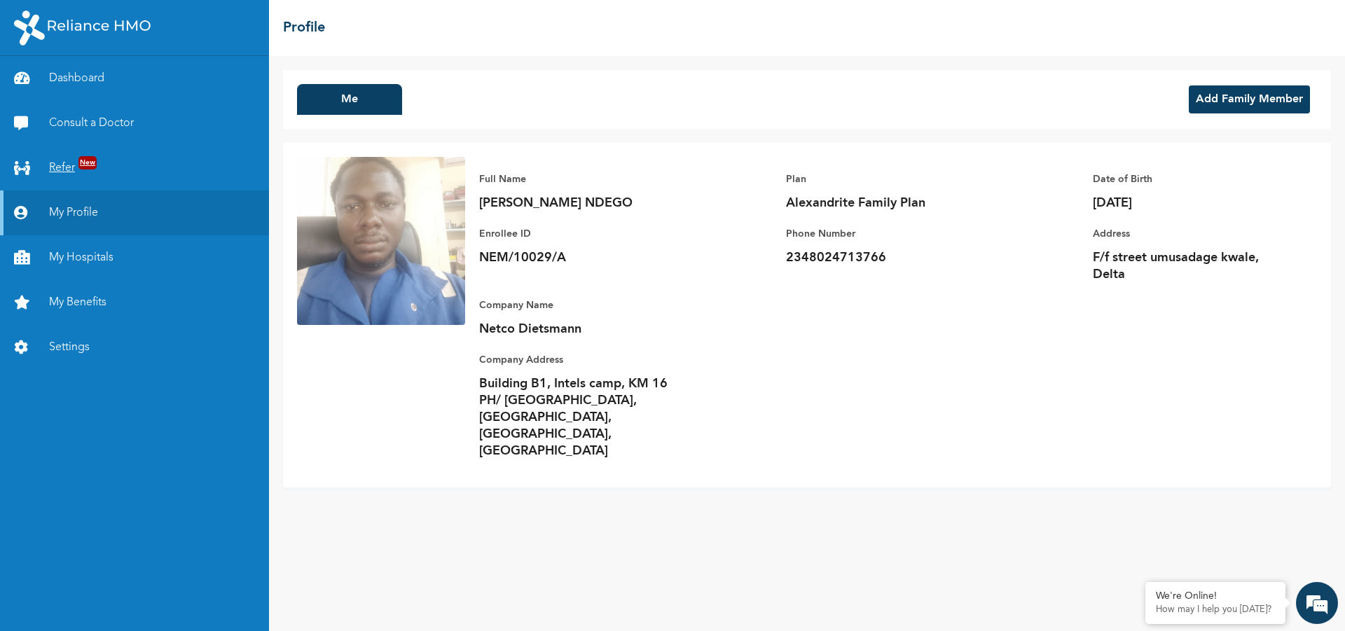
click at [71, 169] on link "Refer New" at bounding box center [134, 168] width 269 height 45
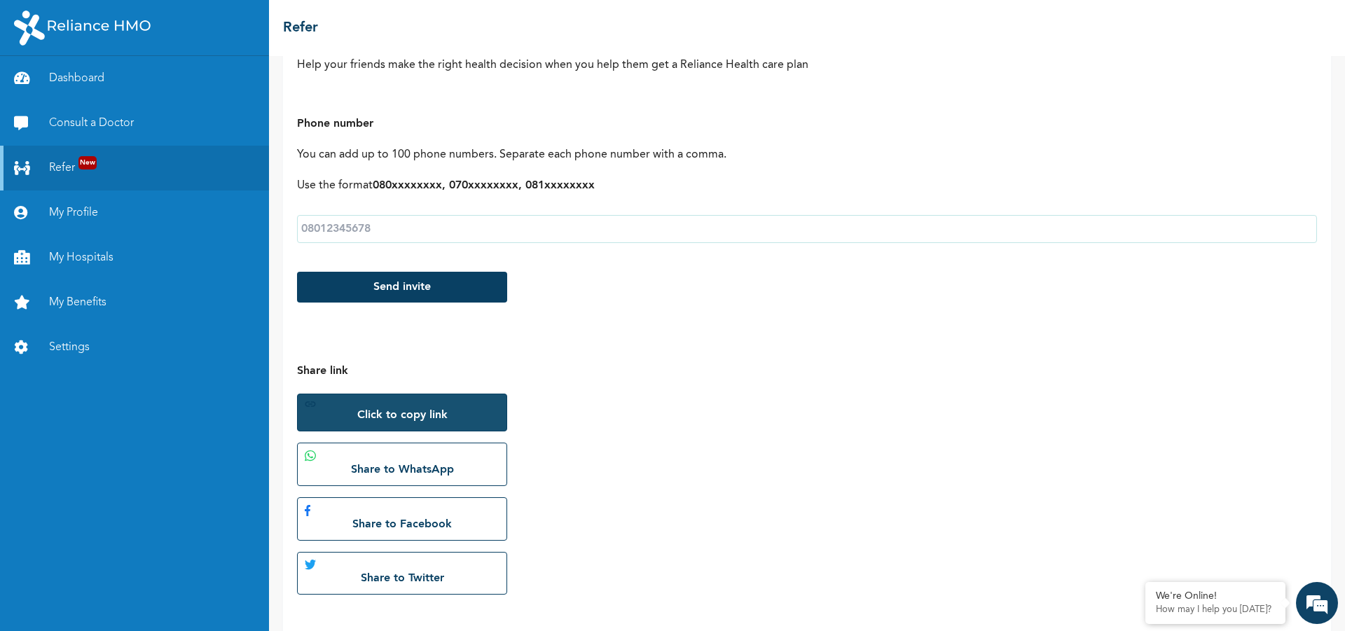
scroll to position [165, 0]
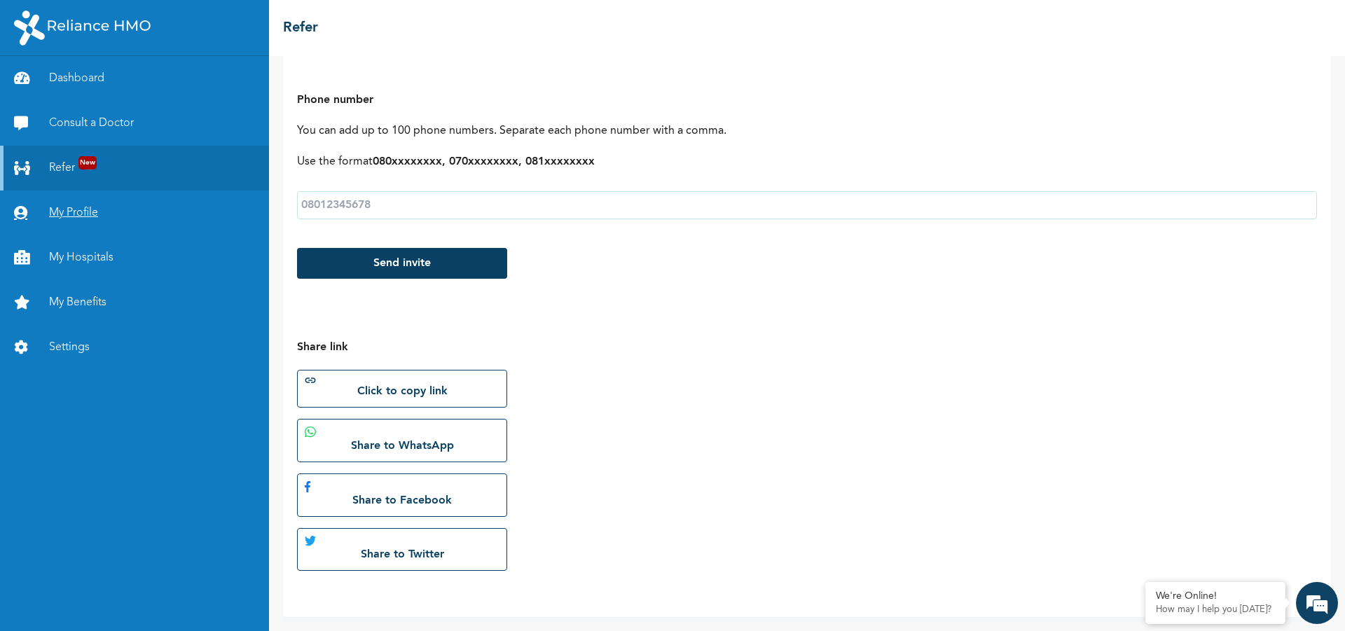
click at [88, 216] on link "My Profile" at bounding box center [134, 213] width 269 height 45
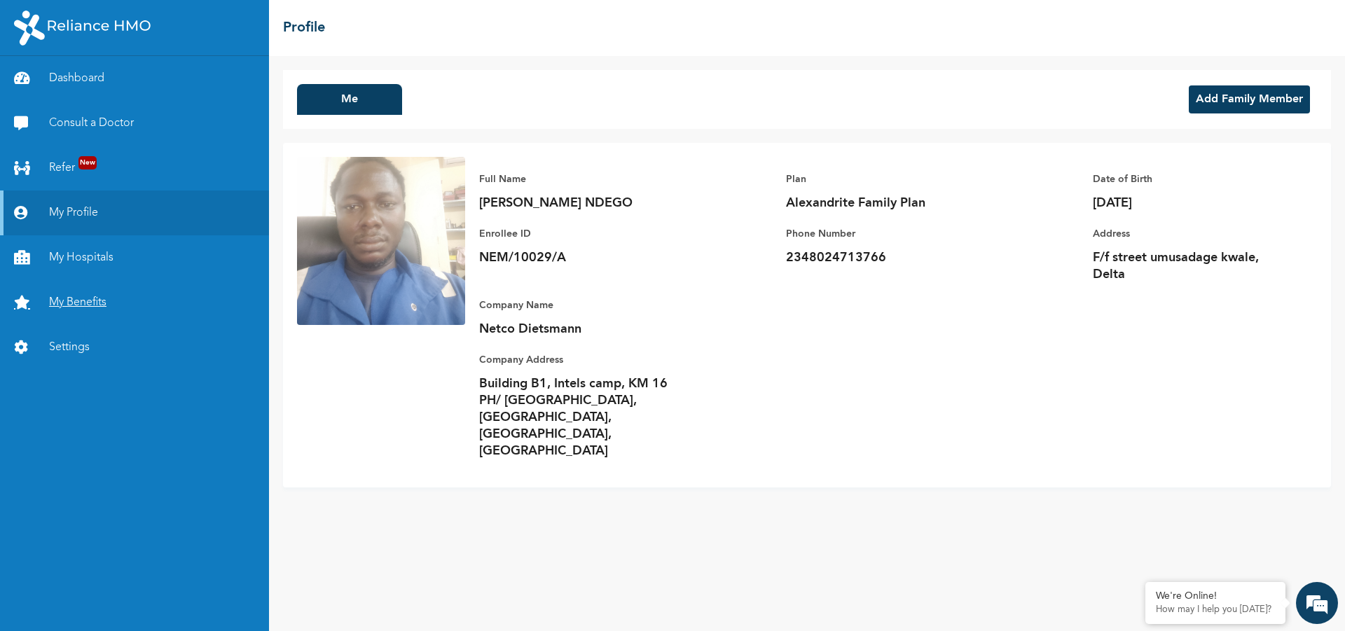
click at [72, 299] on link "My Benefits" at bounding box center [134, 302] width 269 height 45
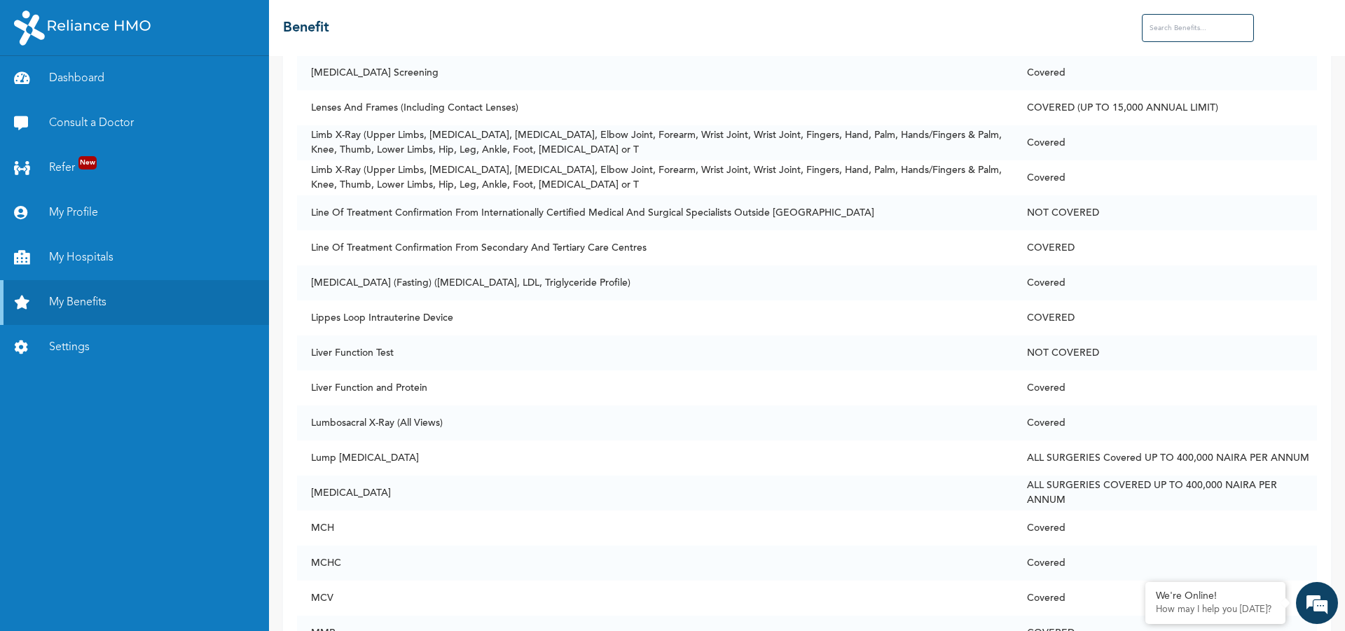
scroll to position [5394, 0]
